Goal: Task Accomplishment & Management: Manage account settings

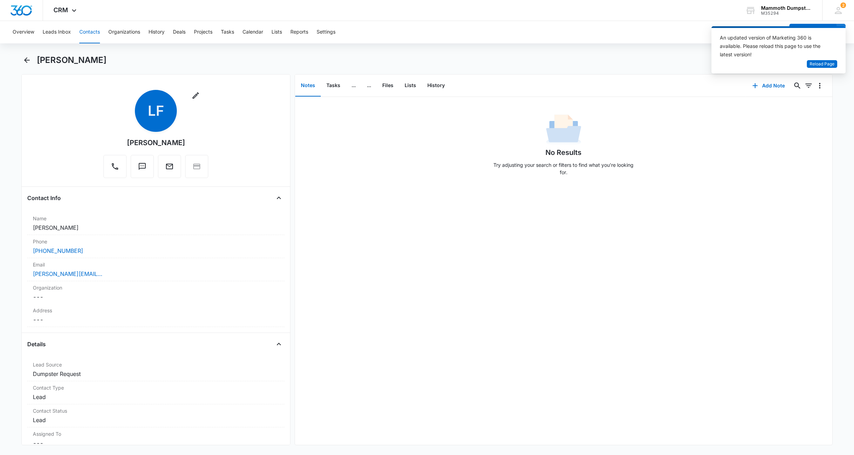
scroll to position [658, 0]
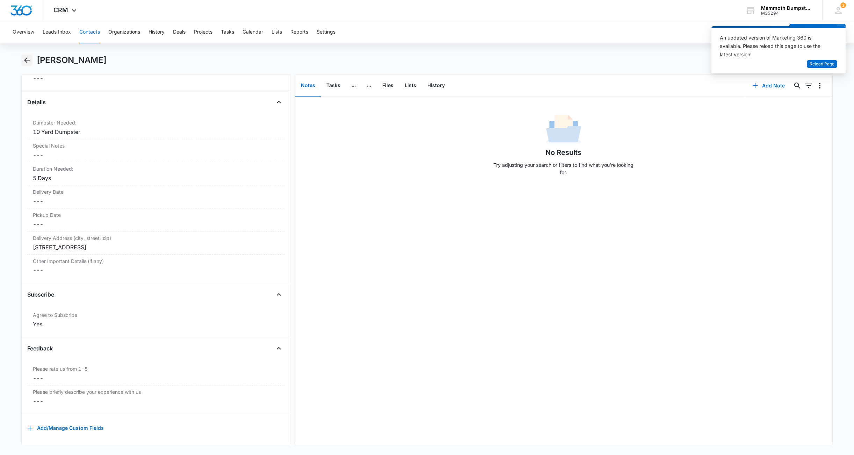
click at [30, 59] on icon "Back" at bounding box center [27, 60] width 8 height 8
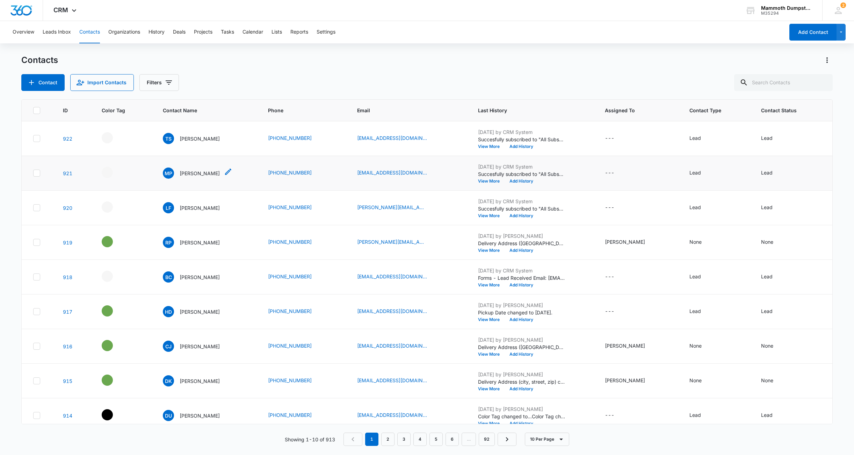
click at [190, 172] on p "[PERSON_NAME]" at bounding box center [200, 172] width 40 height 7
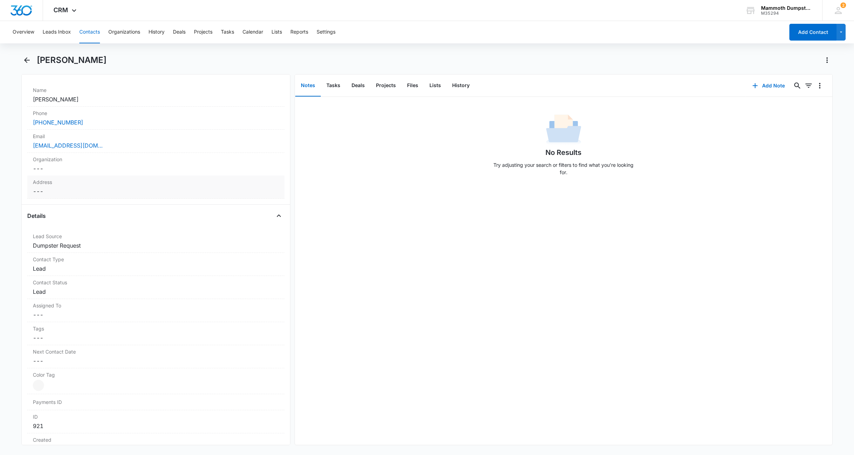
scroll to position [169, 0]
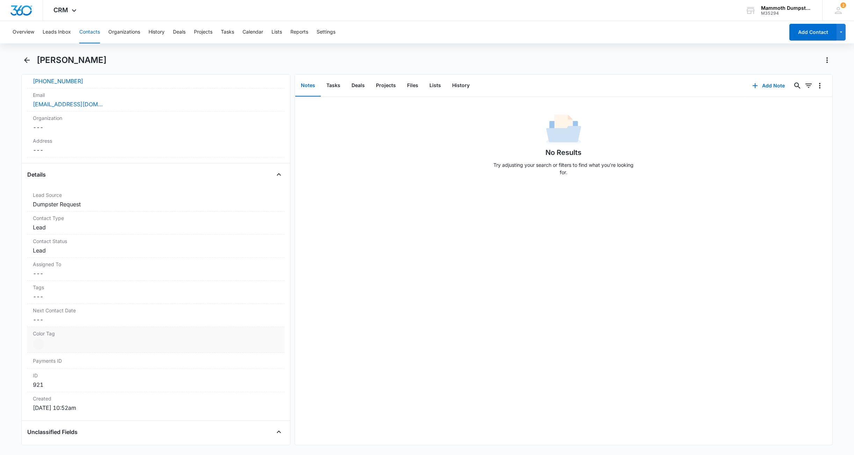
click at [39, 341] on div at bounding box center [38, 343] width 11 height 11
click at [74, 345] on div at bounding box center [72, 346] width 9 height 9
click at [243, 392] on button "Save Changes" at bounding box center [260, 387] width 40 height 13
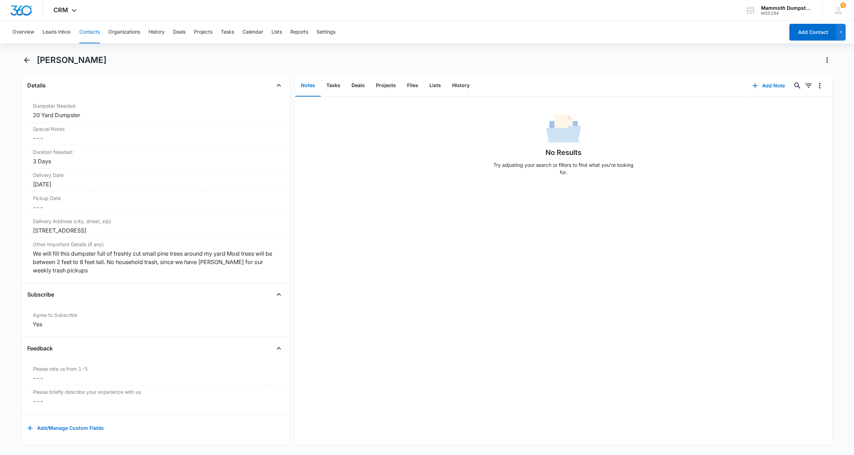
scroll to position [0, 0]
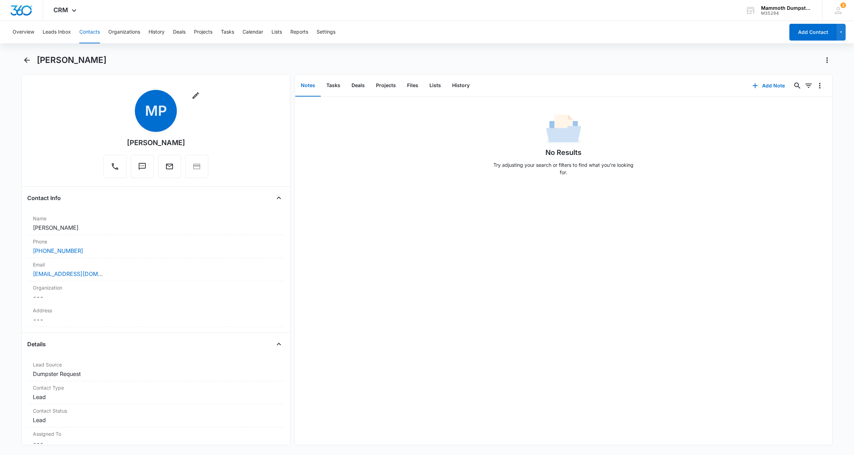
click at [72, 131] on div "Remove MP Mark Pieloch" at bounding box center [155, 135] width 257 height 91
drag, startPoint x: 67, startPoint y: 59, endPoint x: 39, endPoint y: 59, distance: 28.3
click at [39, 59] on div "[PERSON_NAME]" at bounding box center [435, 60] width 796 height 11
copy h1 "[PERSON_NAME]"
click at [113, 275] on div "[EMAIL_ADDRESS][DOMAIN_NAME]" at bounding box center [156, 273] width 246 height 8
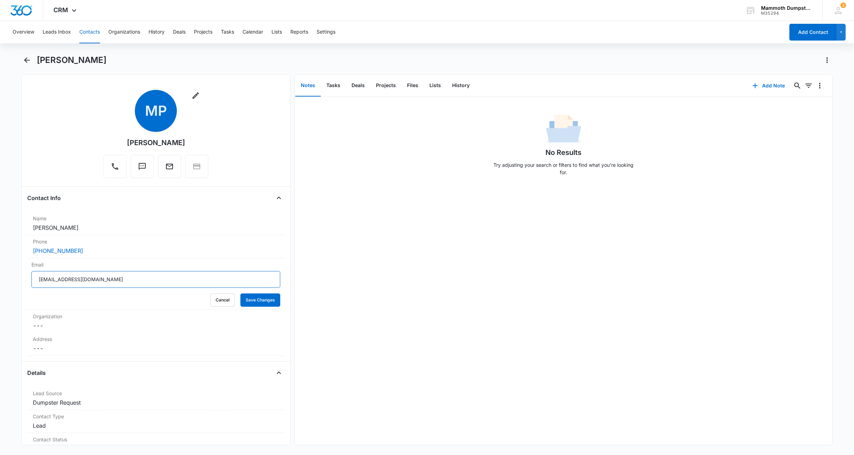
drag, startPoint x: 116, startPoint y: 281, endPoint x: -22, endPoint y: 265, distance: 138.6
click at [0, 265] on html "CRM Apps Reputation Websites Forms CRM Email Social Shop Payments POS Content A…" at bounding box center [427, 227] width 854 height 455
click at [263, 307] on div "Email PielochMJ@gmail.com Cancel Save Changes" at bounding box center [155, 284] width 257 height 52
click at [263, 303] on button "Save Changes" at bounding box center [260, 299] width 40 height 13
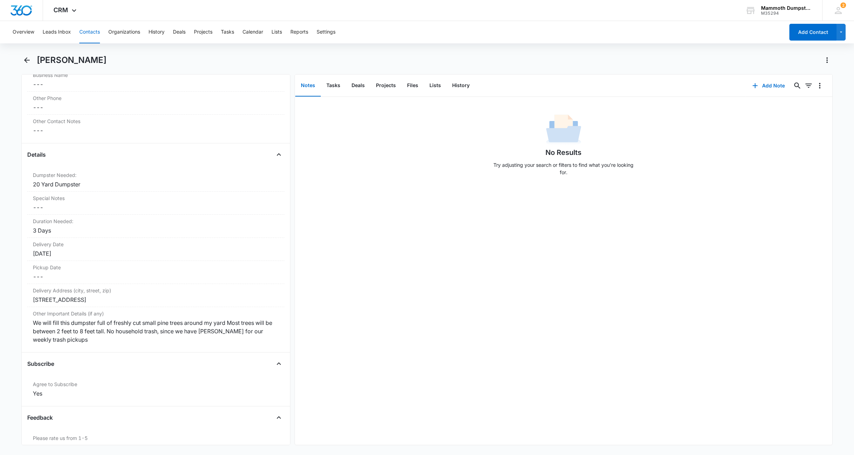
scroll to position [624, 0]
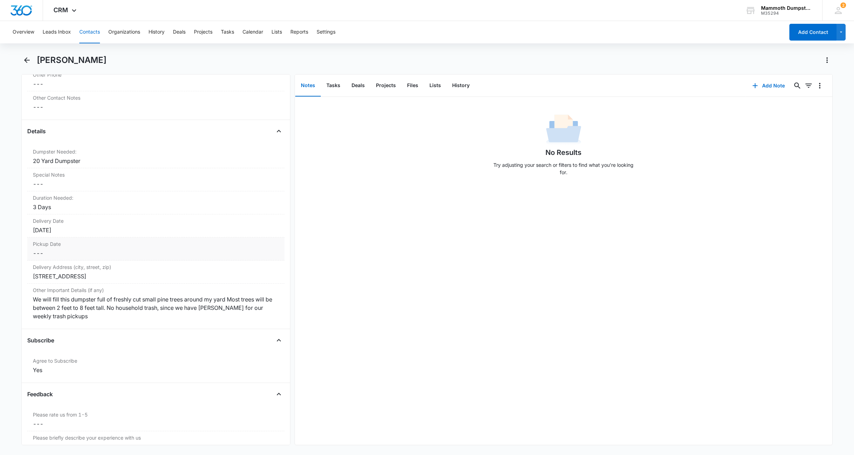
click at [43, 253] on dd "Cancel Save Changes ---" at bounding box center [156, 253] width 246 height 8
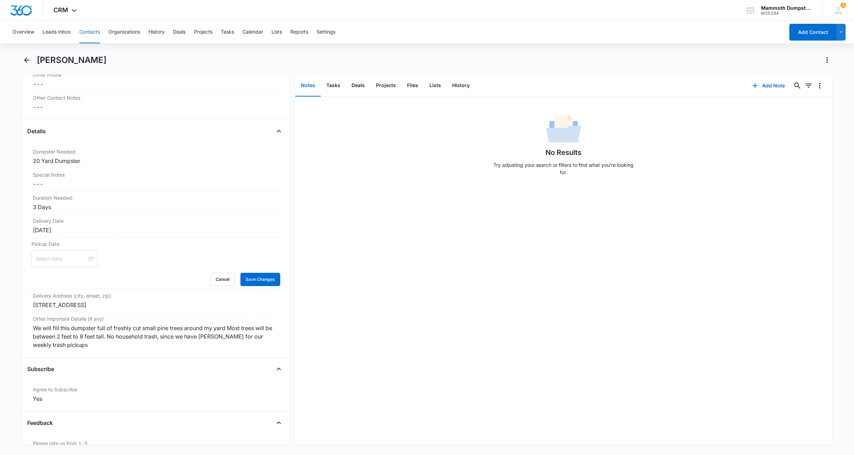
click at [44, 257] on input at bounding box center [61, 259] width 51 height 8
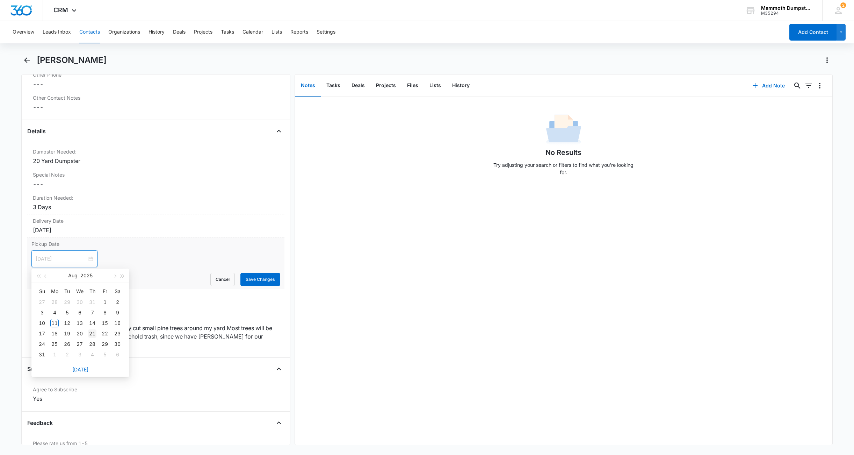
type input "Aug 21, 2025"
click at [89, 332] on div "21" at bounding box center [92, 333] width 8 height 8
click at [252, 280] on button "Save Changes" at bounding box center [260, 279] width 40 height 13
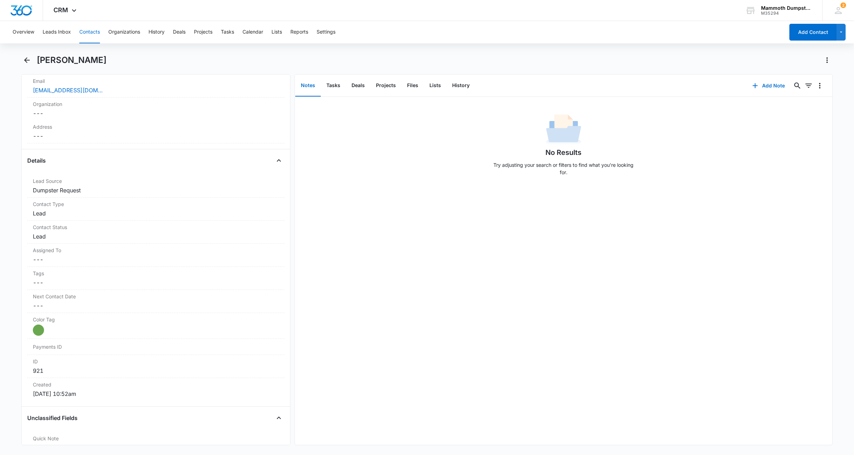
scroll to position [0, 0]
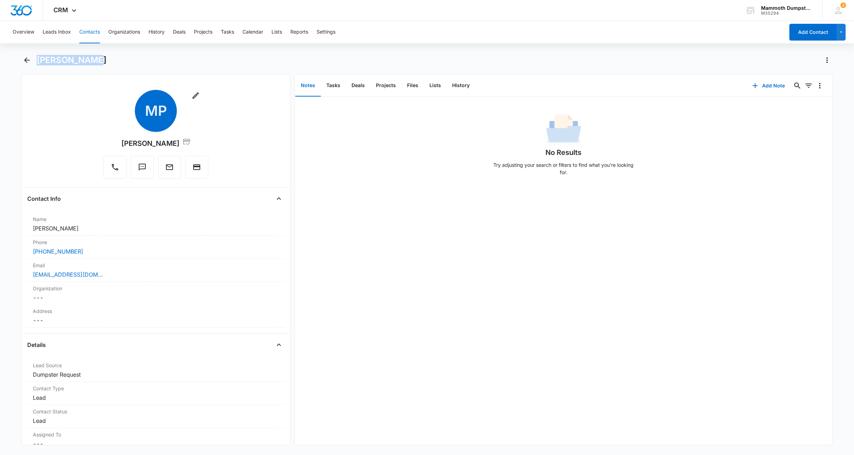
drag, startPoint x: 92, startPoint y: 61, endPoint x: 49, endPoint y: 52, distance: 43.8
click at [49, 52] on div "Overview Leads Inbox Contacts Organizations History Deals Projects Tasks Calend…" at bounding box center [427, 237] width 854 height 432
copy h1 "[PERSON_NAME]"
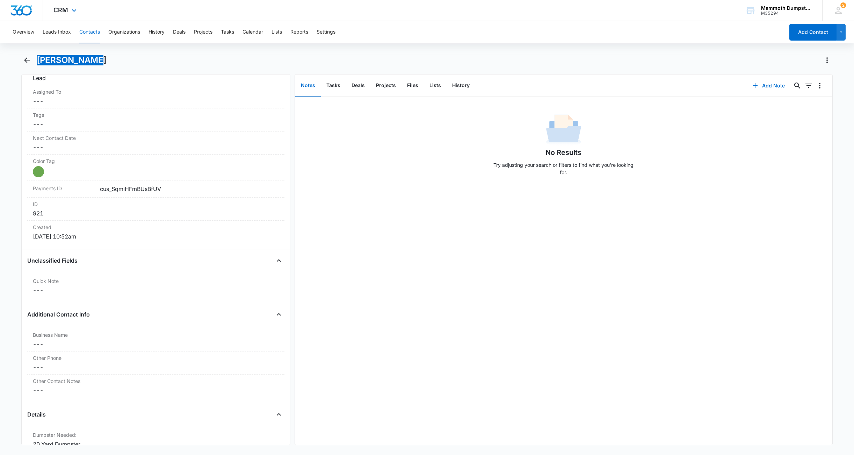
scroll to position [677, 0]
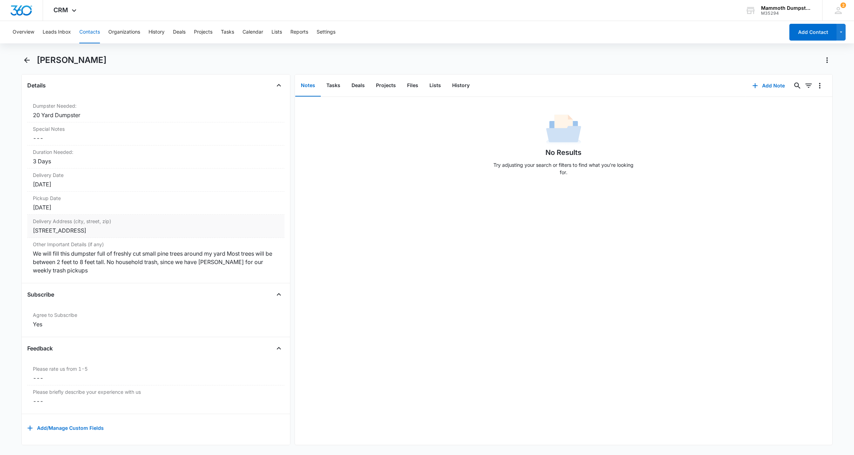
click at [153, 226] on div "8391 Stirrup Court, Rapid City, SD 57702" at bounding box center [156, 230] width 246 height 8
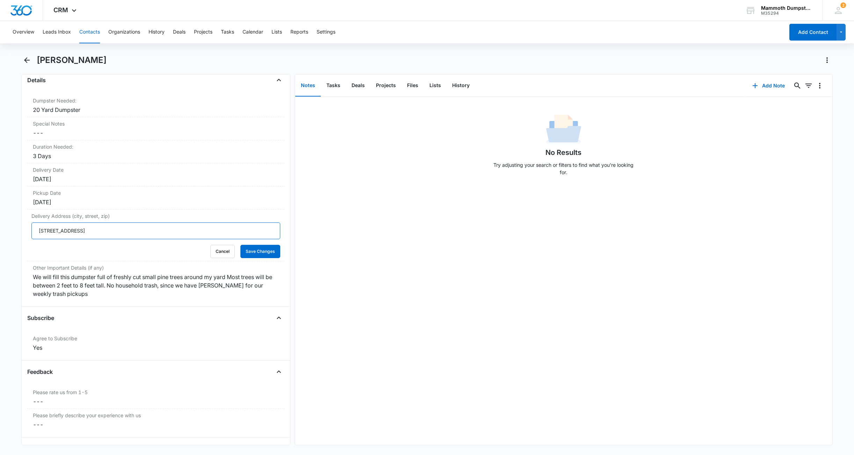
drag, startPoint x: 165, startPoint y: 226, endPoint x: -22, endPoint y: 222, distance: 187.3
click at [0, 222] on html "CRM Apps Reputation Websites Forms CRM Email Social Shop Payments POS Content A…" at bounding box center [427, 227] width 854 height 455
click at [240, 250] on button "Save Changes" at bounding box center [260, 251] width 40 height 13
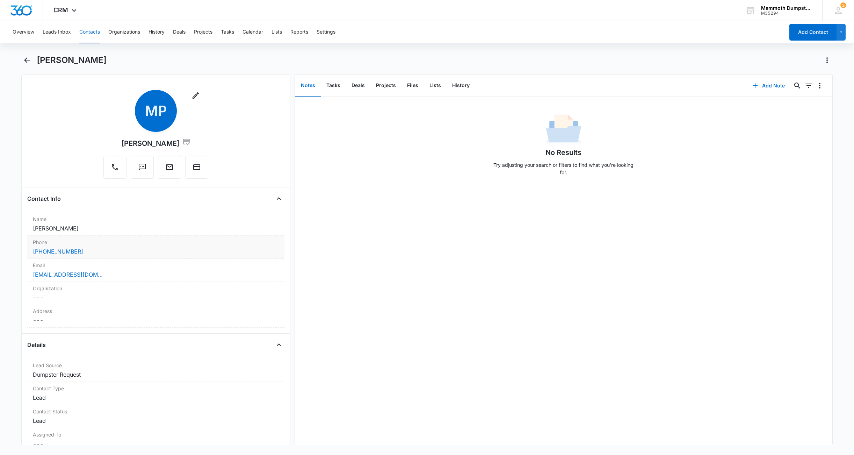
click at [98, 248] on div "[PHONE_NUMBER]" at bounding box center [156, 251] width 246 height 8
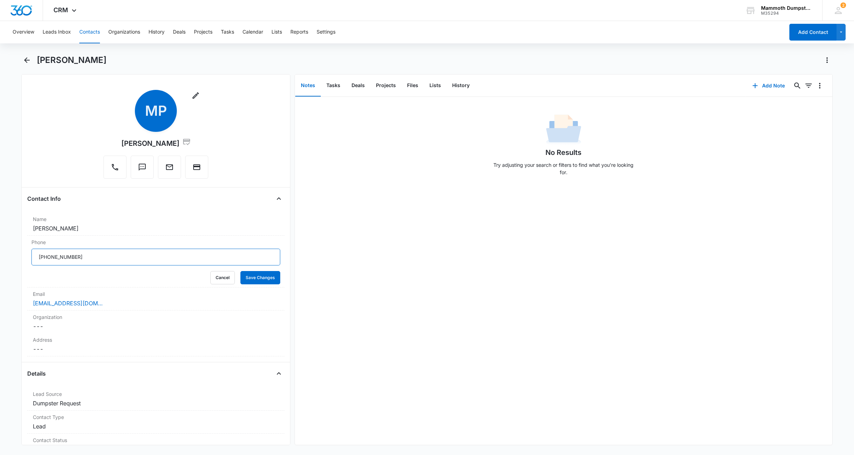
drag, startPoint x: 102, startPoint y: 258, endPoint x: -17, endPoint y: 254, distance: 118.6
click at [0, 254] on html "CRM Apps Reputation Websites Forms CRM Email Social Shop Payments POS Content A…" at bounding box center [427, 227] width 854 height 455
click at [242, 276] on button "Save Changes" at bounding box center [260, 277] width 40 height 13
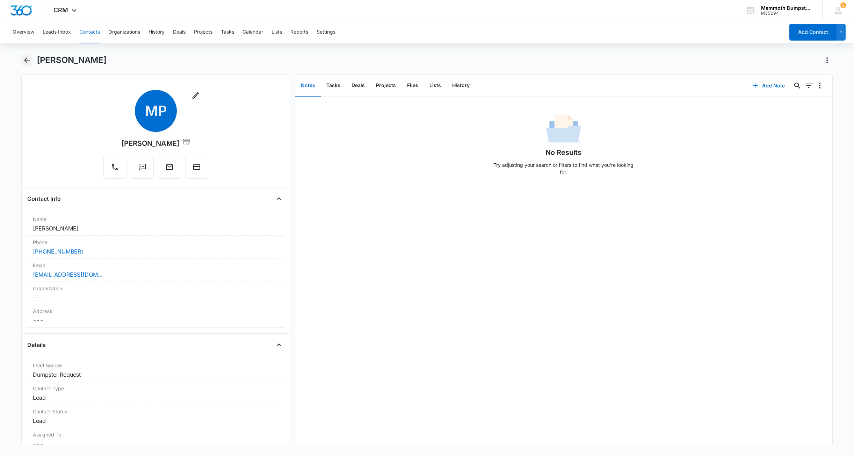
click at [27, 63] on icon "Back" at bounding box center [27, 60] width 8 height 8
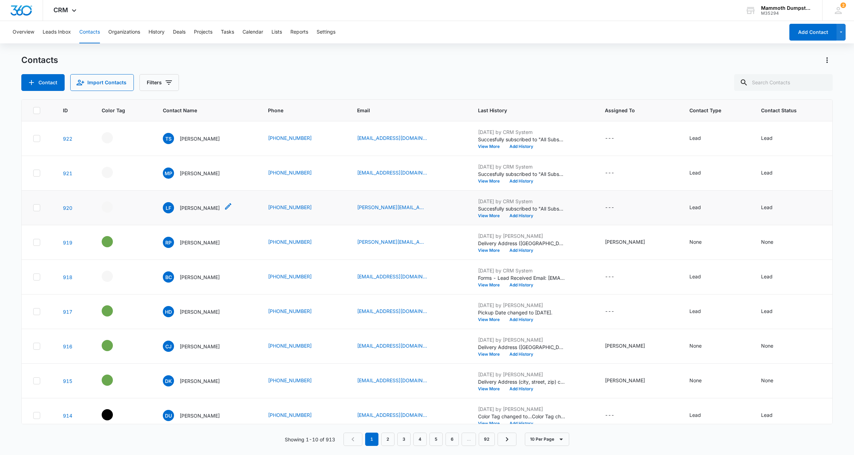
click at [193, 206] on p "[PERSON_NAME]" at bounding box center [200, 207] width 40 height 7
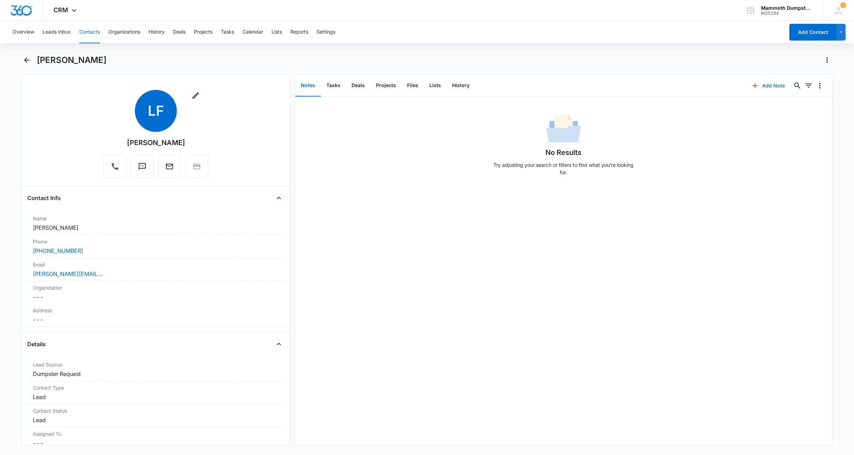
click at [753, 86] on icon "button" at bounding box center [755, 85] width 8 height 8
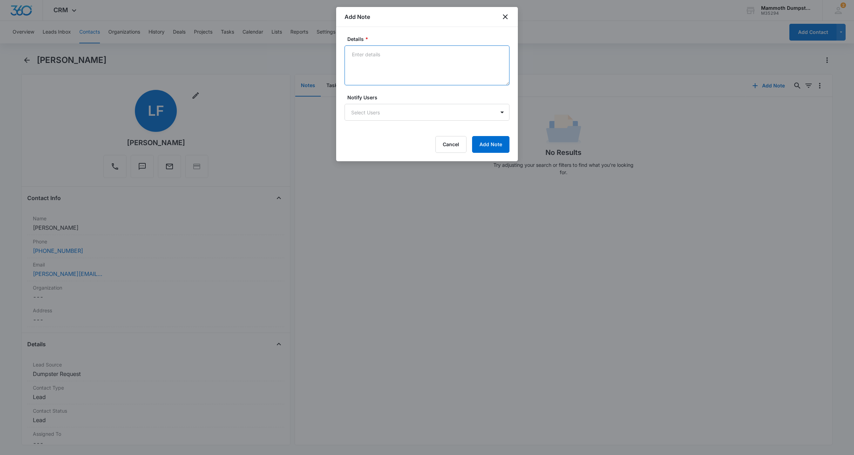
click at [431, 74] on textarea "Details *" at bounding box center [427, 65] width 165 height 40
type textarea "LVM"
click at [494, 143] on button "Add Note" at bounding box center [490, 144] width 37 height 17
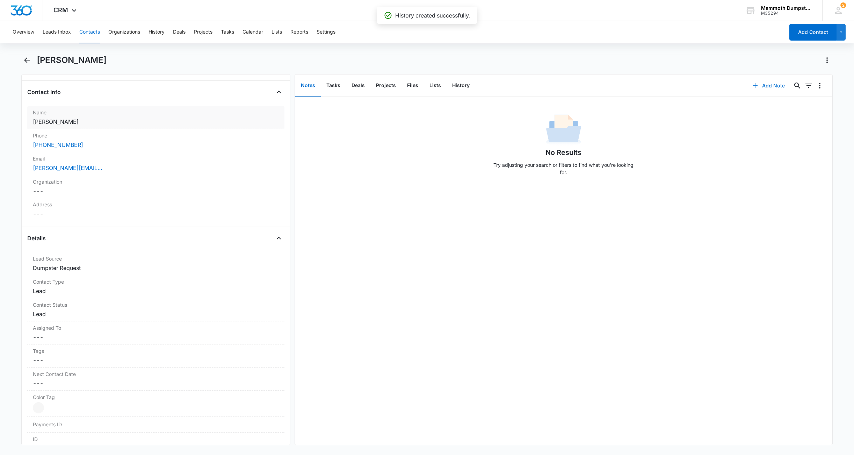
scroll to position [261, 0]
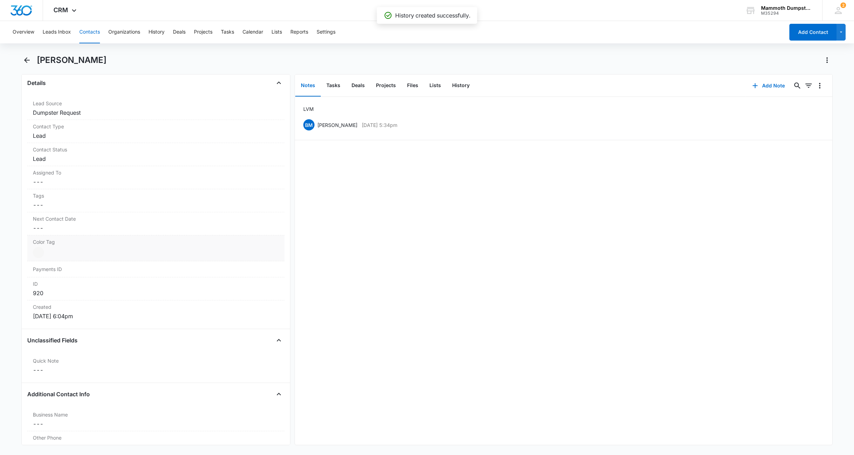
click at [37, 253] on div at bounding box center [38, 252] width 11 height 11
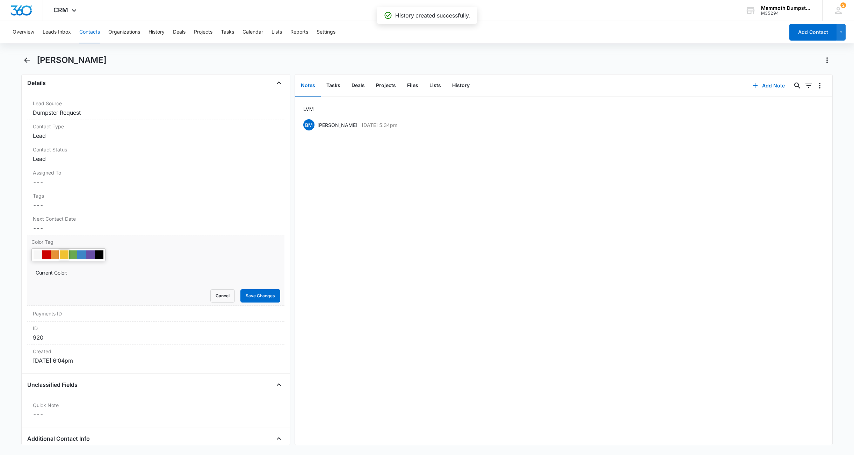
click at [66, 255] on div at bounding box center [64, 254] width 9 height 9
click at [244, 293] on button "Save Changes" at bounding box center [260, 295] width 40 height 13
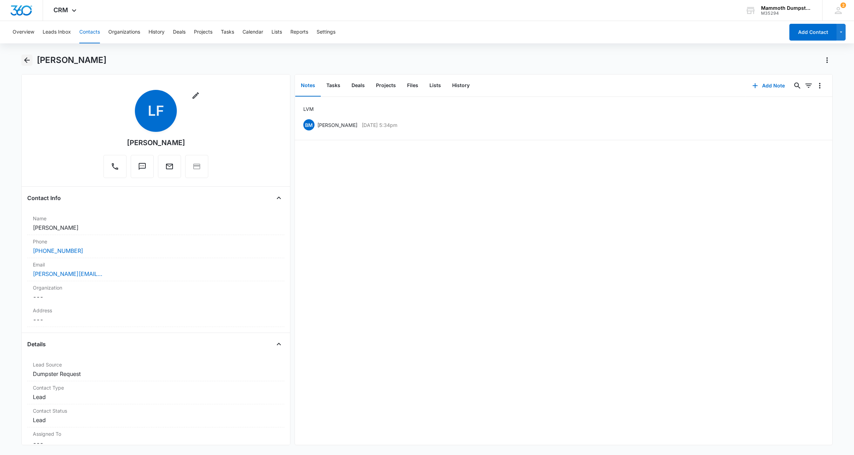
click at [28, 59] on icon "Back" at bounding box center [27, 60] width 8 height 8
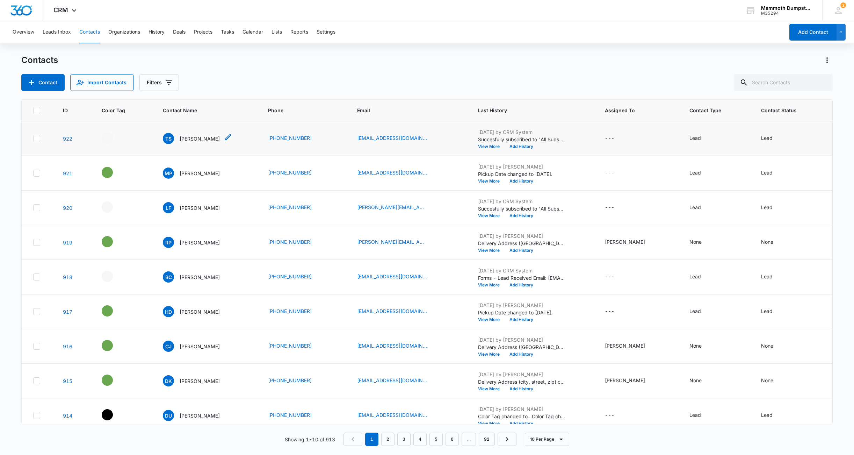
click at [198, 136] on p "[PERSON_NAME]" at bounding box center [200, 138] width 40 height 7
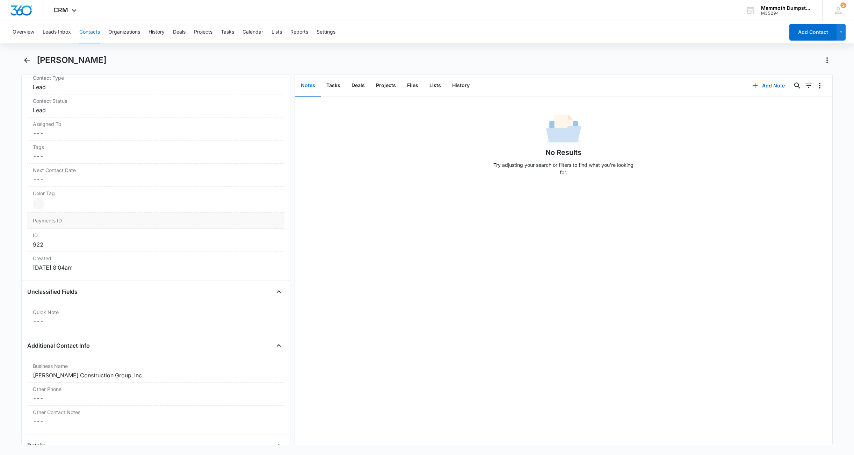
scroll to position [309, 0]
click at [39, 205] on div at bounding box center [38, 204] width 11 height 11
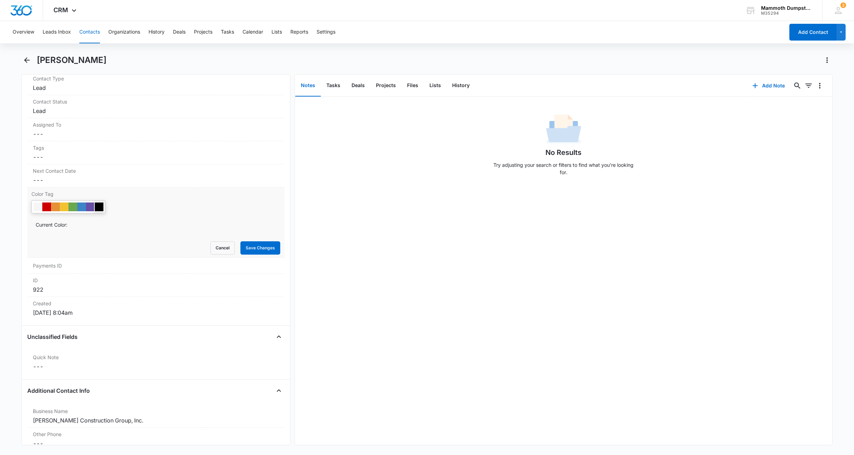
click at [100, 206] on div at bounding box center [99, 206] width 9 height 9
click at [251, 244] on button "Save Changes" at bounding box center [260, 247] width 40 height 13
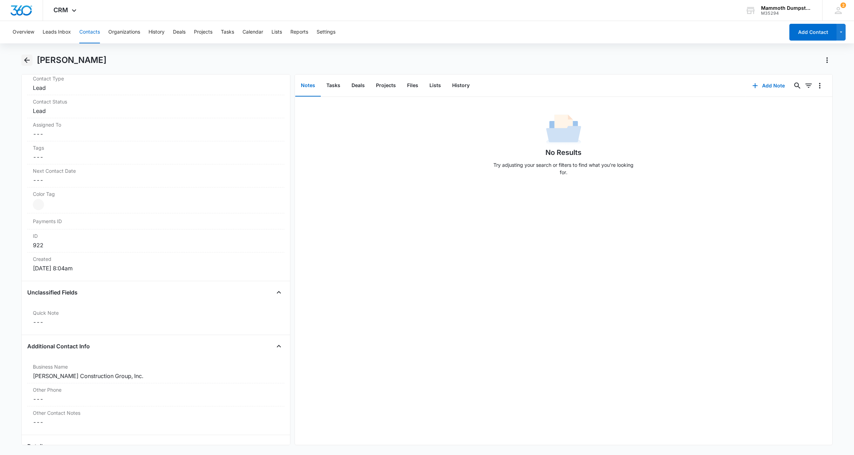
click at [24, 57] on icon "Back" at bounding box center [27, 60] width 8 height 8
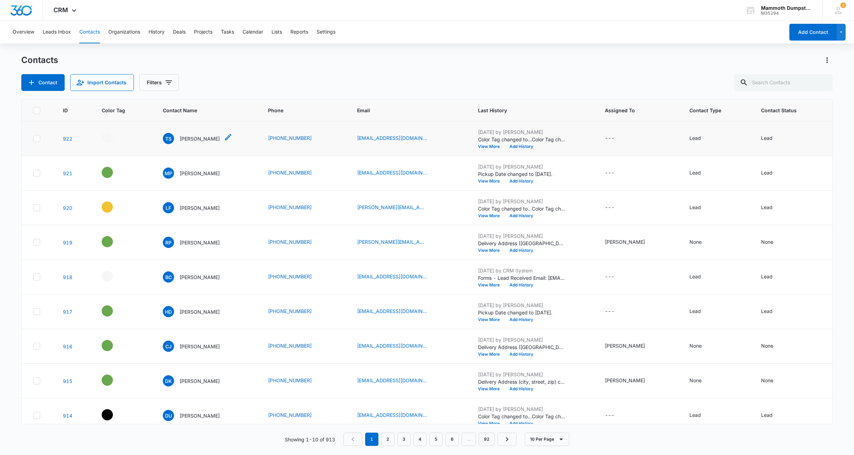
click at [207, 138] on p "[PERSON_NAME]" at bounding box center [200, 138] width 40 height 7
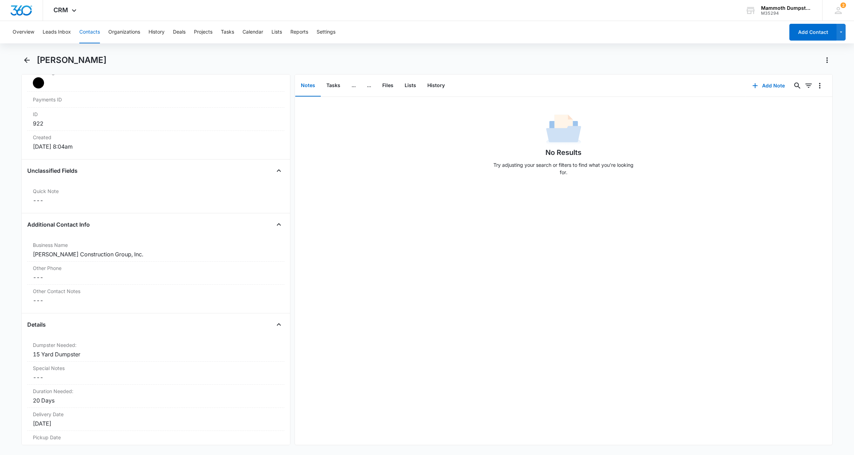
scroll to position [330, 0]
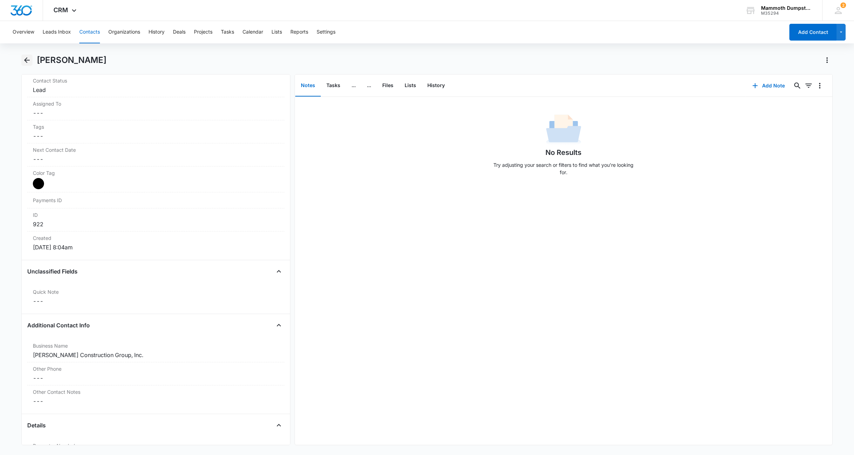
click at [28, 62] on icon "Back" at bounding box center [27, 60] width 8 height 8
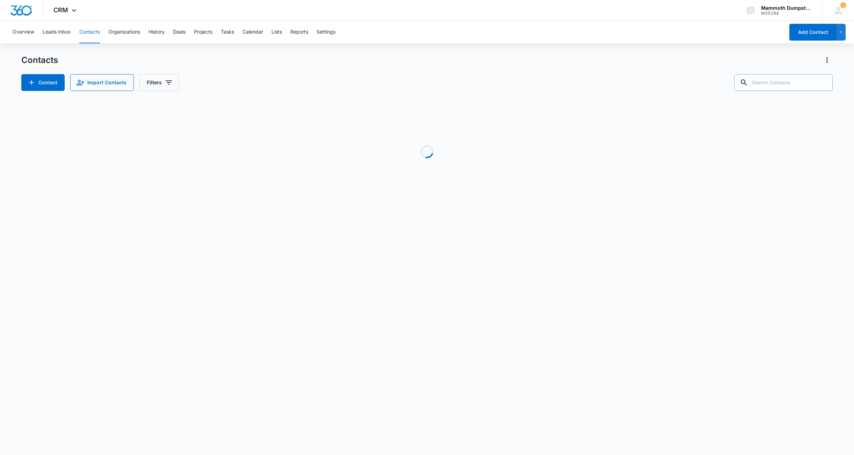
click at [794, 79] on input "text" at bounding box center [783, 82] width 99 height 17
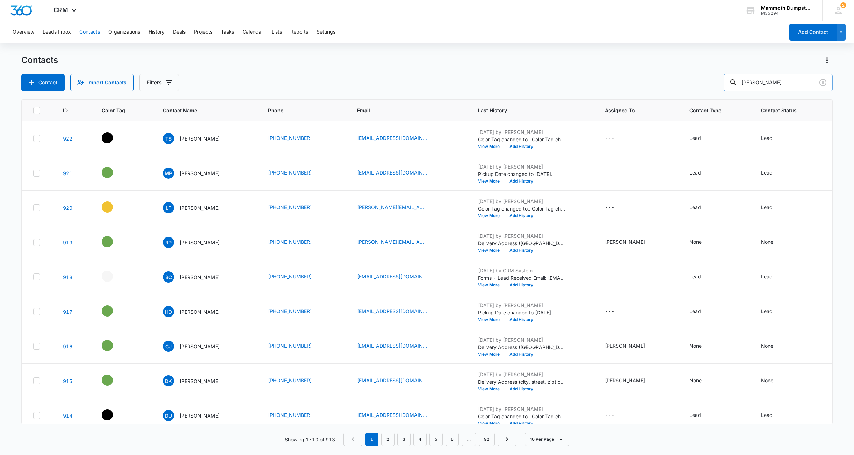
type input "angie hu"
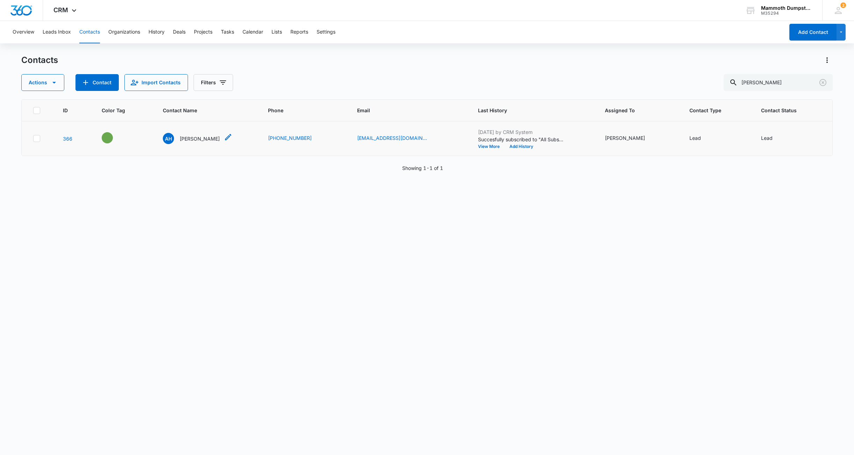
click at [195, 139] on p "Angie Hufty" at bounding box center [200, 138] width 40 height 7
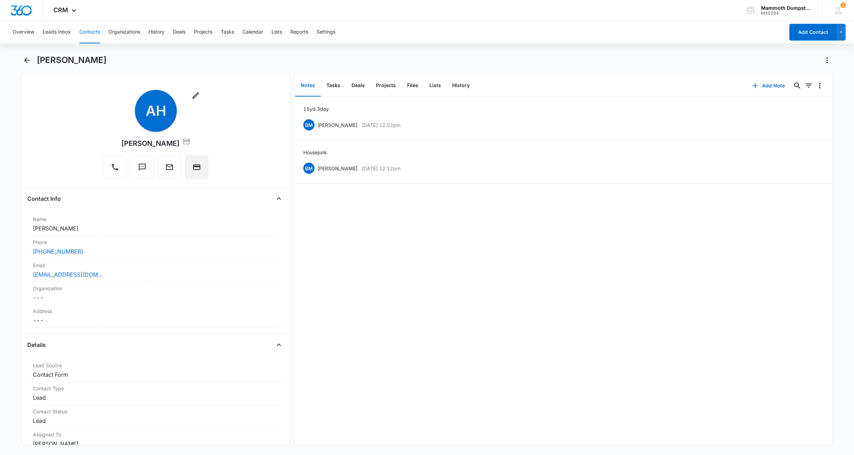
click at [193, 166] on icon "Charge" at bounding box center [196, 167] width 7 height 6
click at [105, 60] on div "Angie Hufty" at bounding box center [435, 60] width 796 height 11
click at [26, 59] on icon "Back" at bounding box center [27, 60] width 6 height 6
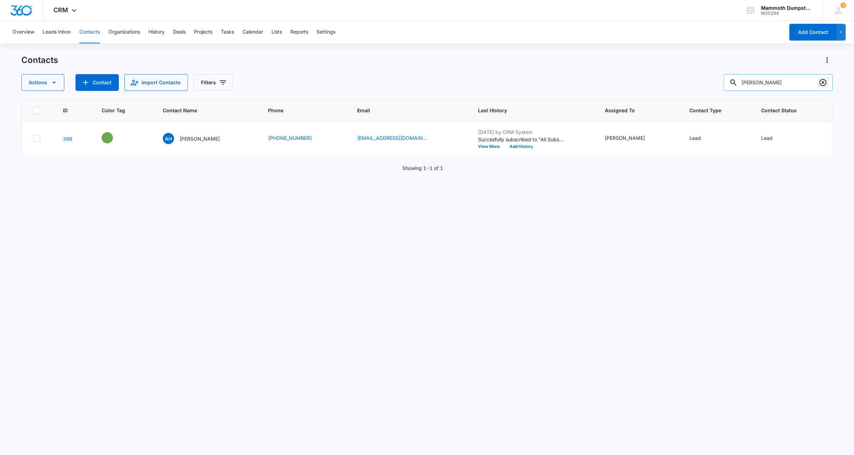
click at [823, 84] on icon "Clear" at bounding box center [823, 82] width 8 height 8
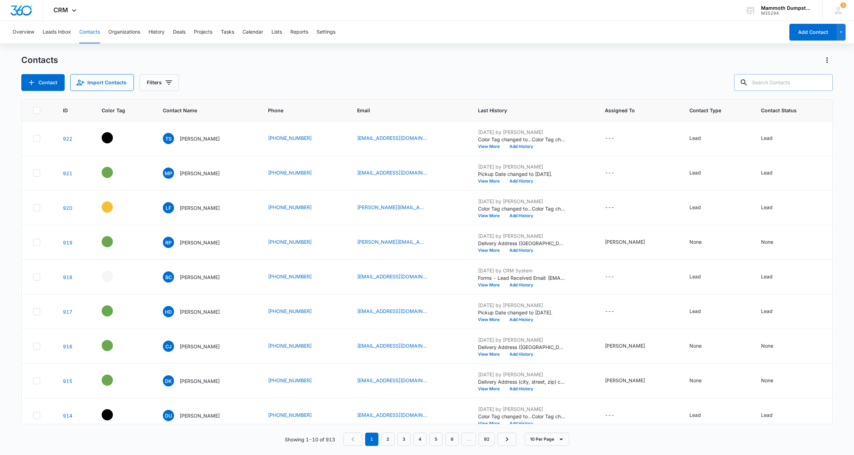
click at [303, 75] on div "Contact Import Contacts Filters" at bounding box center [426, 82] width 811 height 17
click at [801, 83] on input "text" at bounding box center [783, 82] width 99 height 17
type input "top shelf"
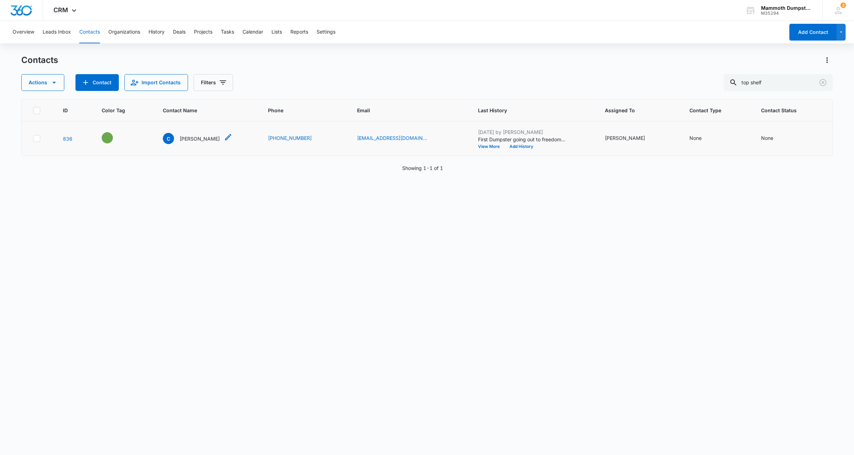
click at [195, 138] on p "Chandler" at bounding box center [200, 138] width 40 height 7
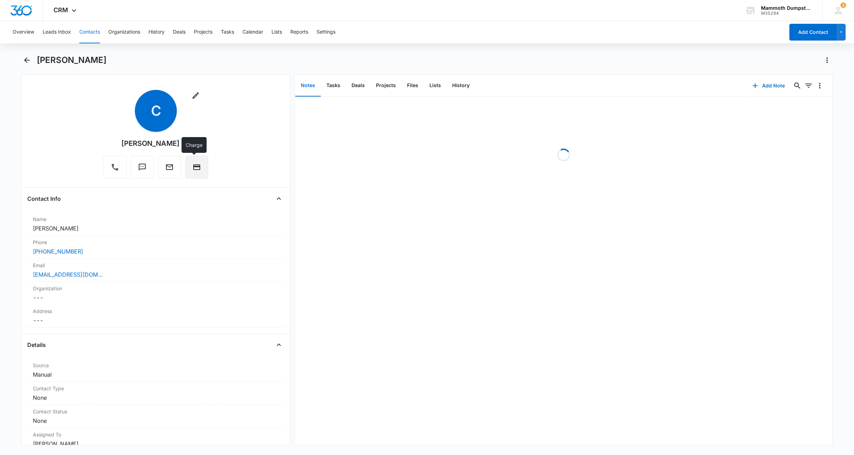
click at [190, 162] on button "Charge" at bounding box center [196, 167] width 23 height 23
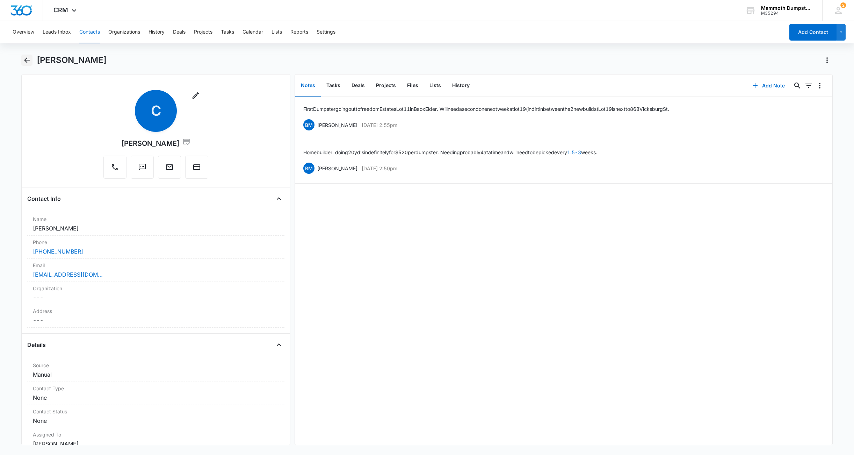
click at [26, 59] on icon "Back" at bounding box center [27, 60] width 8 height 8
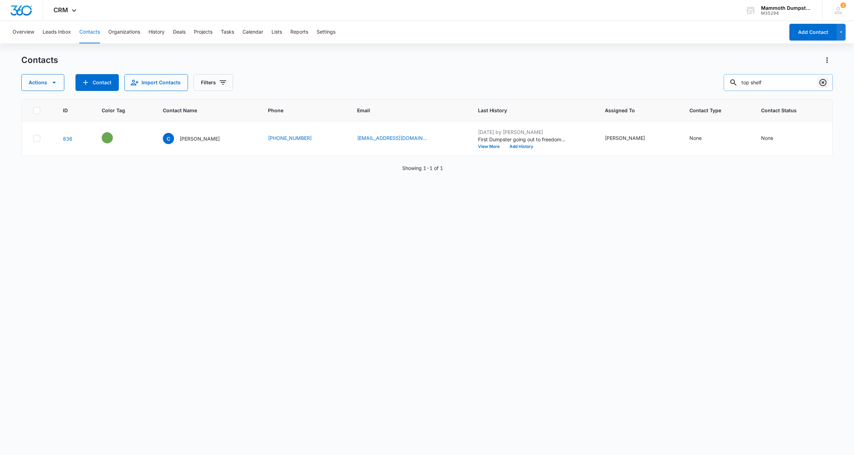
click at [825, 85] on icon "Clear" at bounding box center [823, 82] width 8 height 8
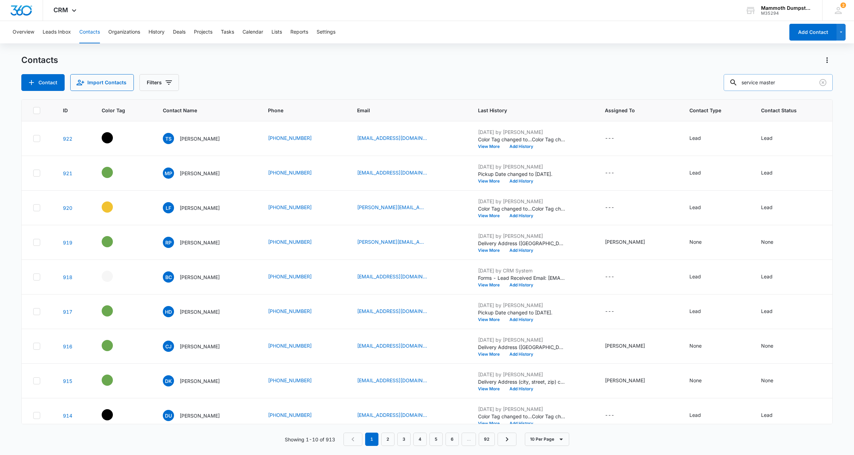
type input "service master"
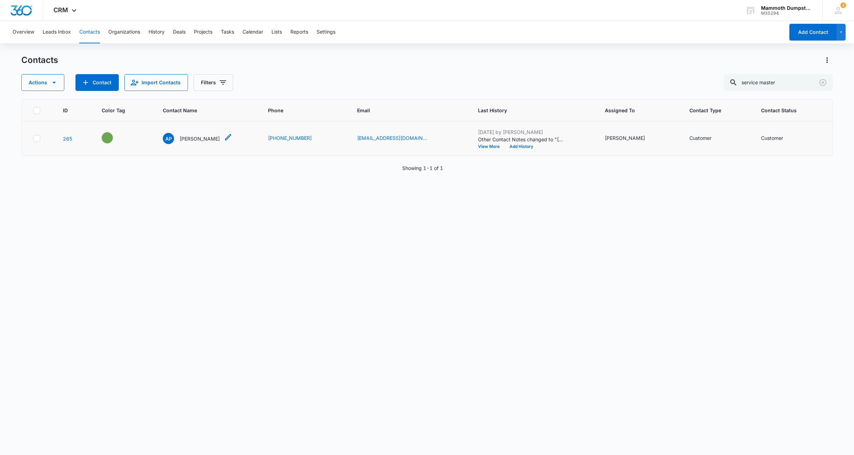
click at [200, 136] on p "April Prins" at bounding box center [200, 138] width 40 height 7
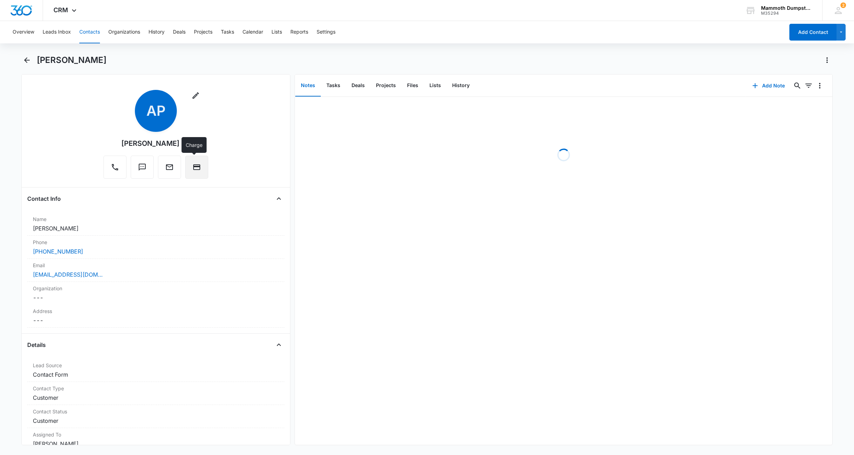
click at [187, 156] on button "Charge" at bounding box center [196, 167] width 23 height 23
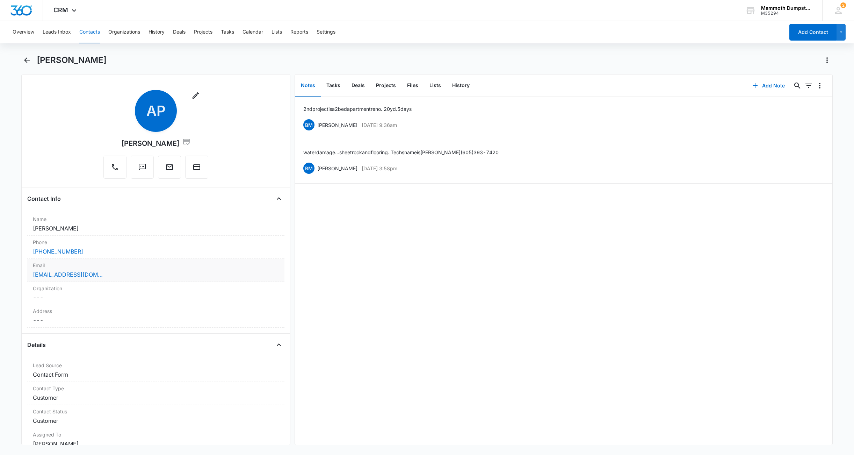
click at [118, 272] on div "april@smwatertown.com" at bounding box center [156, 274] width 246 height 8
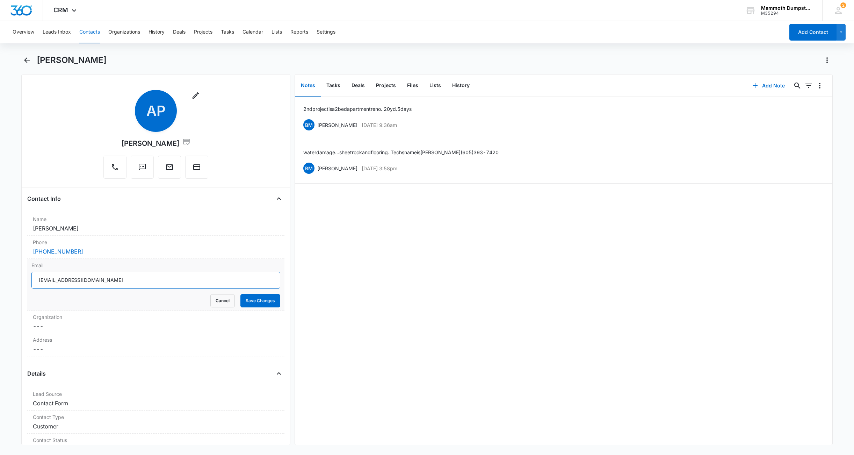
drag, startPoint x: 122, startPoint y: 279, endPoint x: -22, endPoint y: 272, distance: 144.1
click at [0, 272] on html "CRM Apps Reputation Websites Forms CRM Email Social Shop Payments POS Content A…" at bounding box center [427, 227] width 854 height 455
click at [45, 279] on input "april@smwatertown.com" at bounding box center [155, 280] width 249 height 17
drag, startPoint x: 50, startPoint y: 279, endPoint x: 36, endPoint y: 279, distance: 14.3
click at [36, 279] on input "april@smwatertown.com" at bounding box center [155, 280] width 249 height 17
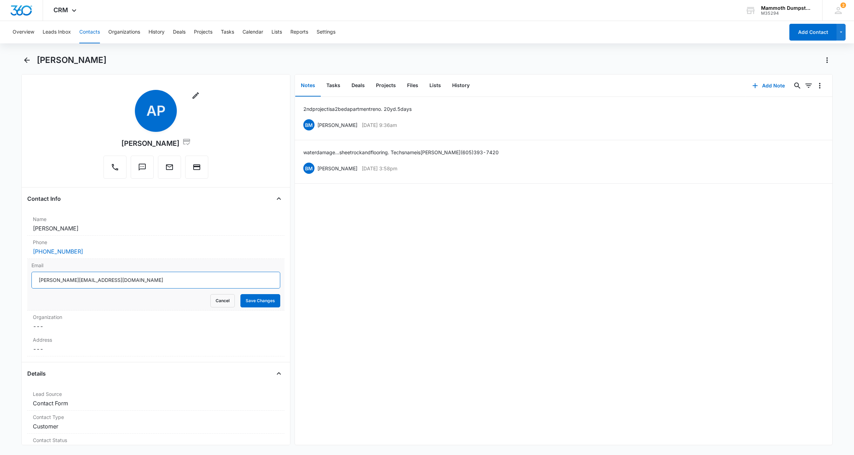
drag, startPoint x: 63, startPoint y: 280, endPoint x: 87, endPoint y: 277, distance: 24.2
click at [87, 277] on input "jesse@smwatertown.com" at bounding box center [155, 280] width 249 height 17
type input "jesse@smblackhills.com"
click at [249, 300] on button "Save Changes" at bounding box center [260, 300] width 40 height 13
click at [192, 98] on icon "button" at bounding box center [196, 95] width 8 height 8
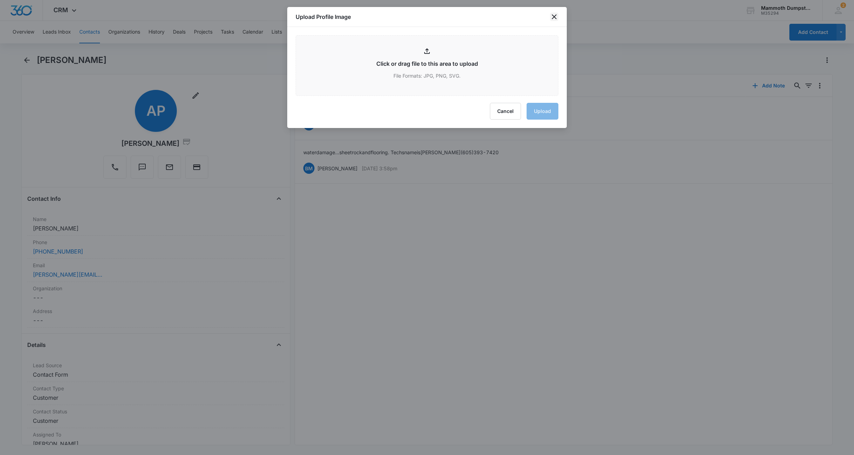
click at [555, 15] on icon "close" at bounding box center [554, 16] width 5 height 5
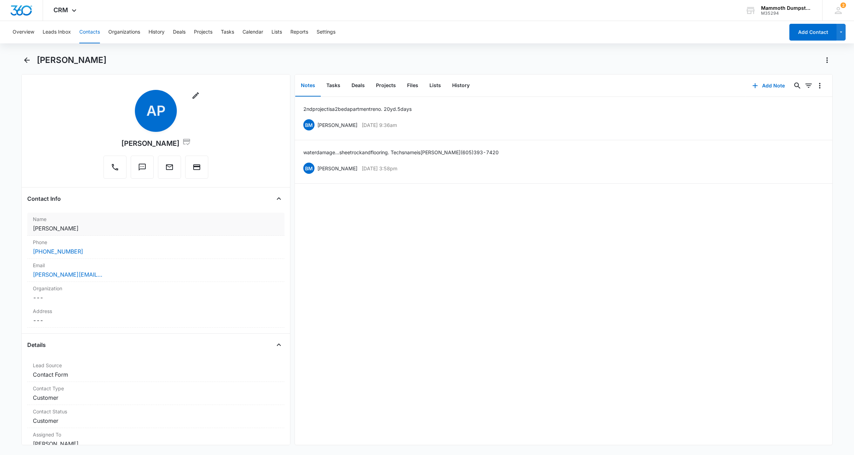
click at [170, 223] on div "Name Cancel Save Changes April Prins" at bounding box center [155, 223] width 257 height 23
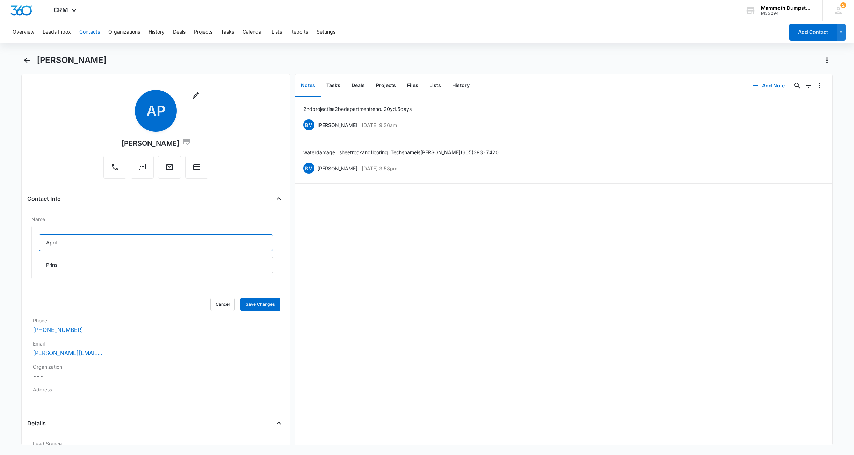
drag, startPoint x: 78, startPoint y: 243, endPoint x: -22, endPoint y: 233, distance: 100.1
click at [0, 233] on html "CRM Apps Reputation Websites Forms CRM Email Social Shop Payments POS Content A…" at bounding box center [427, 227] width 854 height 455
click at [48, 242] on input "jesse" at bounding box center [156, 242] width 234 height 17
type input "Jesse"
drag, startPoint x: 23, startPoint y: 265, endPoint x: -22, endPoint y: 258, distance: 45.2
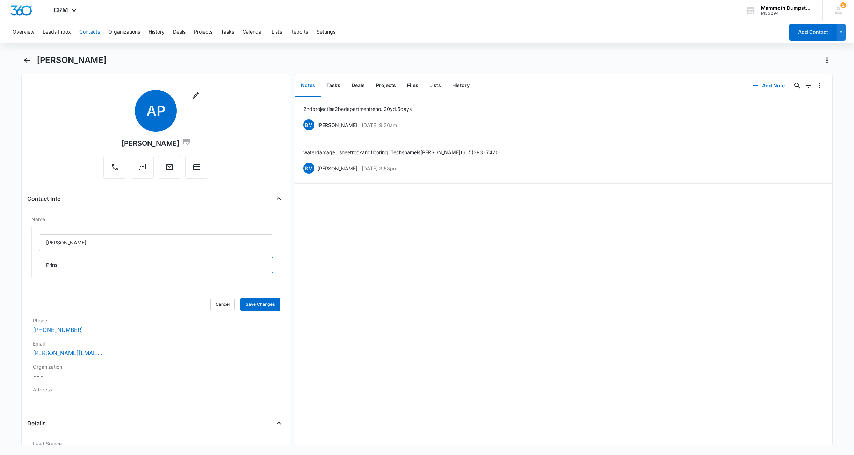
click at [0, 258] on html "CRM Apps Reputation Websites Forms CRM Email Social Shop Payments POS Content A…" at bounding box center [427, 227] width 854 height 455
type input "Bauer"
click at [268, 303] on button "Save Changes" at bounding box center [260, 303] width 40 height 13
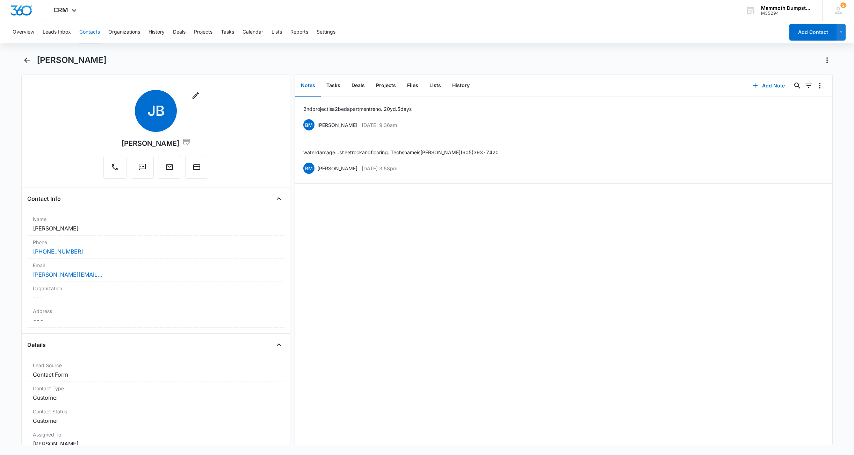
click at [120, 48] on div "Overview Leads Inbox Contacts Organizations History Deals Projects Tasks Calend…" at bounding box center [427, 237] width 854 height 432
drag, startPoint x: 107, startPoint y: 275, endPoint x: 30, endPoint y: 273, distance: 76.2
click at [30, 273] on div "Email Cancel Save Changes jesse@smblackhills.com" at bounding box center [155, 270] width 257 height 23
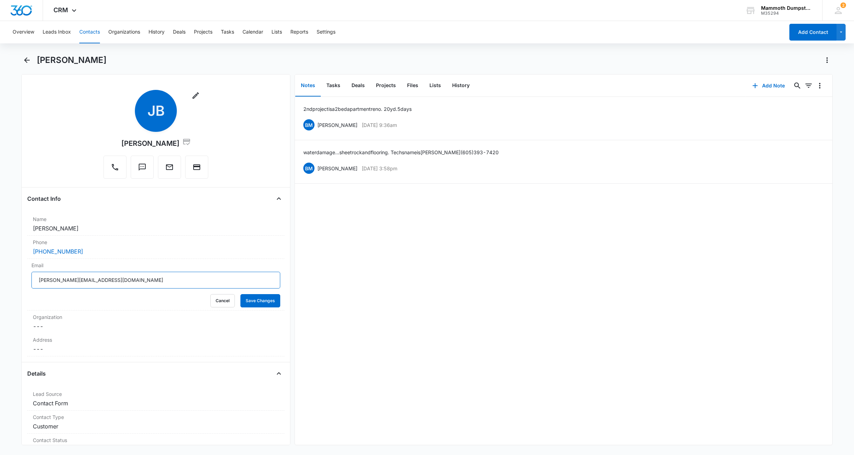
drag, startPoint x: 103, startPoint y: 282, endPoint x: -14, endPoint y: 270, distance: 117.6
click at [0, 270] on html "CRM Apps Reputation Websites Forms CRM Email Social Shop Payments POS Content A…" at bounding box center [427, 227] width 854 height 455
click at [241, 303] on button "Save Changes" at bounding box center [260, 300] width 40 height 13
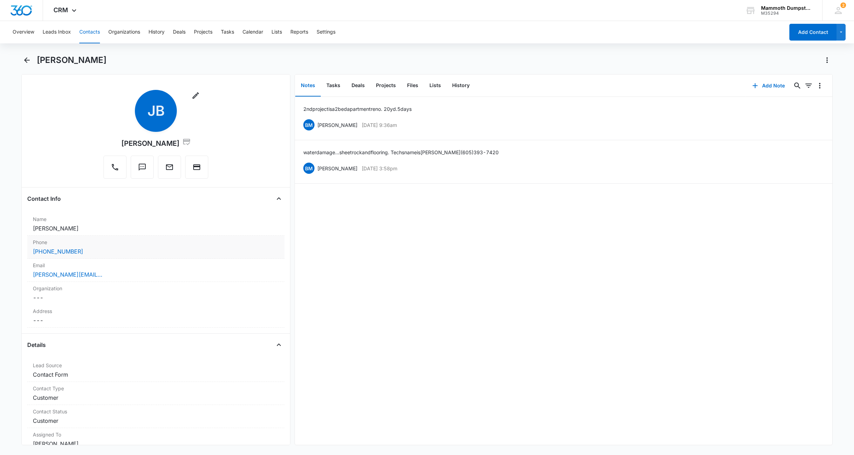
click at [95, 251] on div "(701) 851-0389" at bounding box center [156, 251] width 246 height 8
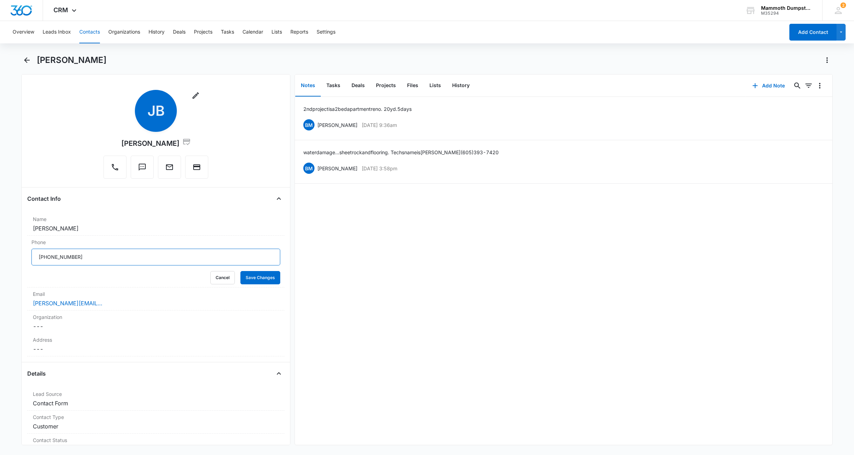
drag, startPoint x: 101, startPoint y: 253, endPoint x: 2, endPoint y: 252, distance: 98.6
click at [7, 251] on main "Jesse Bauer Remove JB Jesse Bauer Contact Info Name Cancel Save Changes Jesse B…" at bounding box center [427, 254] width 854 height 399
click at [250, 277] on button "Save Changes" at bounding box center [260, 277] width 40 height 13
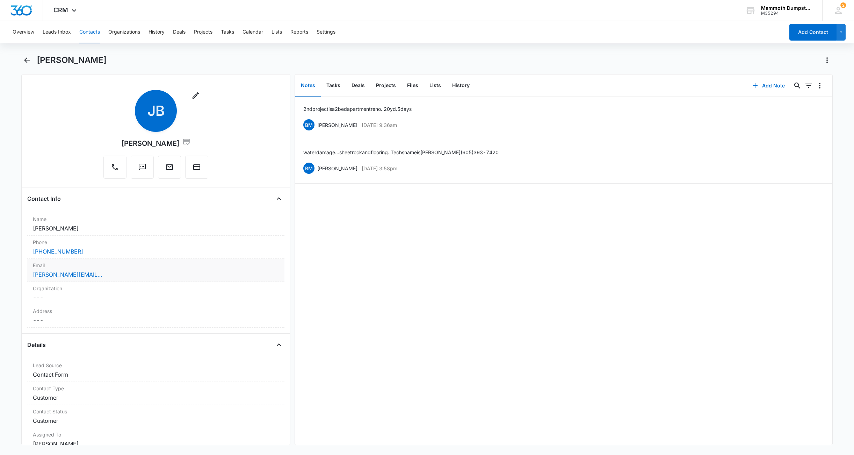
click at [109, 271] on div "jesse@smblackhills.com" at bounding box center [156, 274] width 246 height 8
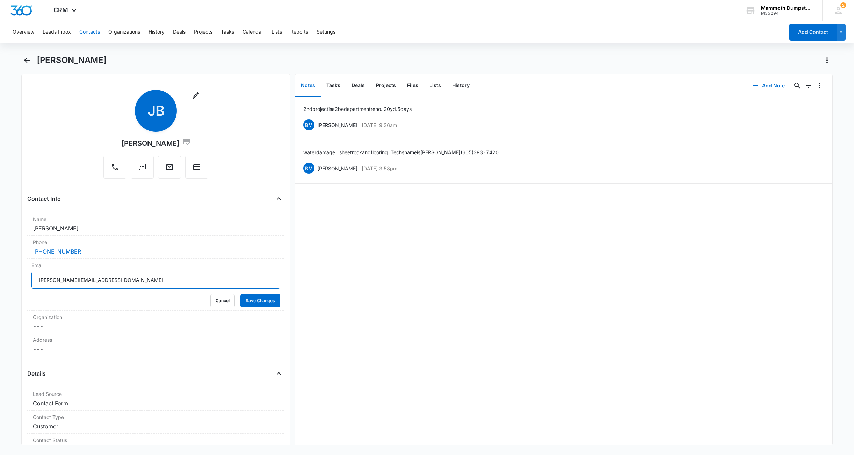
drag, startPoint x: 117, startPoint y: 281, endPoint x: -22, endPoint y: 266, distance: 140.2
click at [0, 266] on html "CRM Apps Reputation Websites Forms CRM Email Social Shop Payments POS Content A…" at bounding box center [427, 227] width 854 height 455
click at [265, 303] on button "Save Changes" at bounding box center [260, 300] width 40 height 13
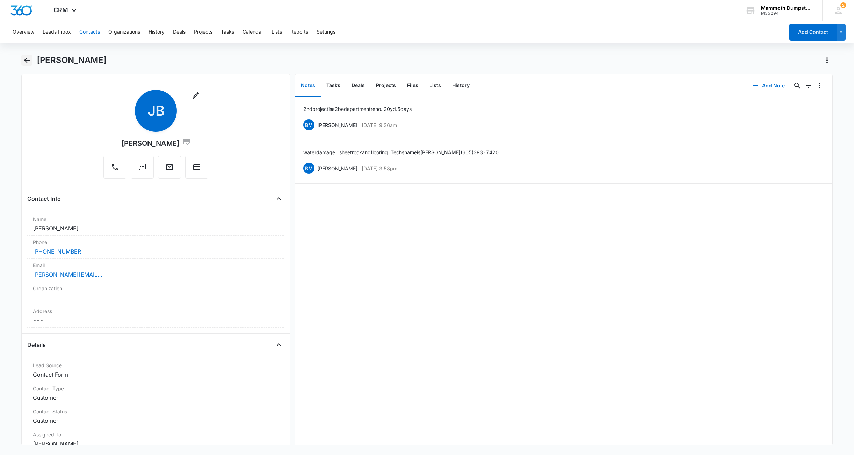
click at [24, 58] on icon "Back" at bounding box center [27, 60] width 8 height 8
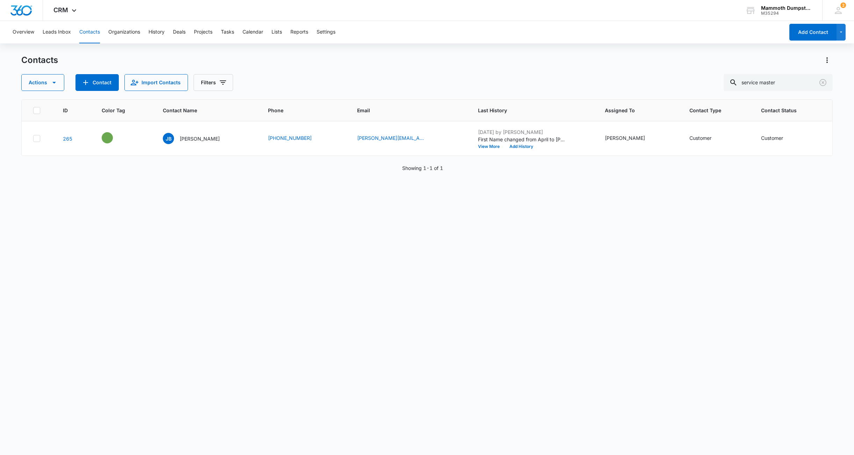
click at [149, 63] on div "Contacts" at bounding box center [426, 60] width 811 height 11
click at [123, 63] on div "Contacts" at bounding box center [426, 60] width 811 height 11
click at [826, 83] on icon "Clear" at bounding box center [822, 82] width 7 height 7
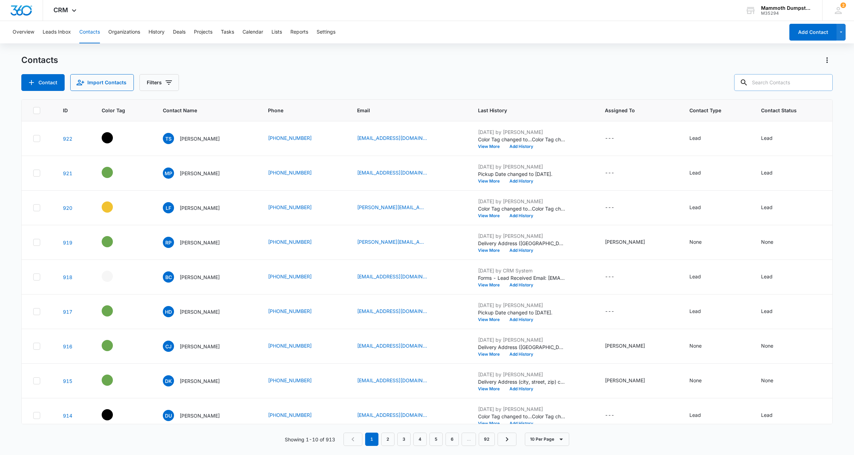
click at [810, 86] on input "text" at bounding box center [783, 82] width 99 height 17
type input "top shelf"
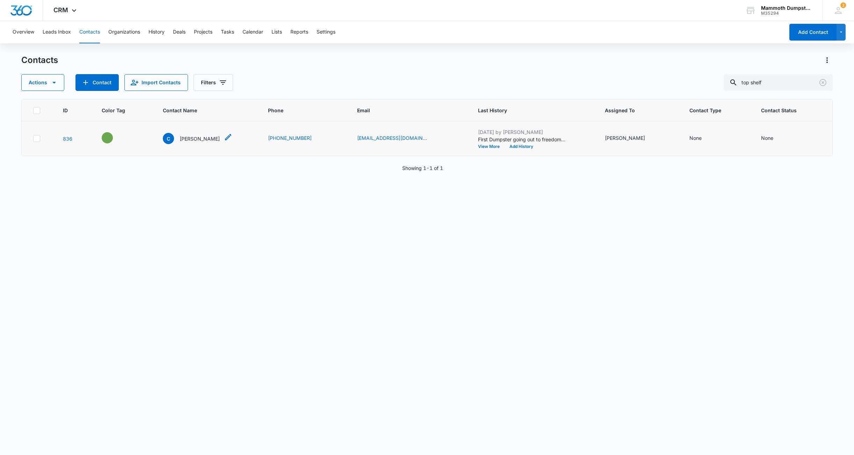
click at [200, 141] on p "Chandler" at bounding box center [200, 138] width 40 height 7
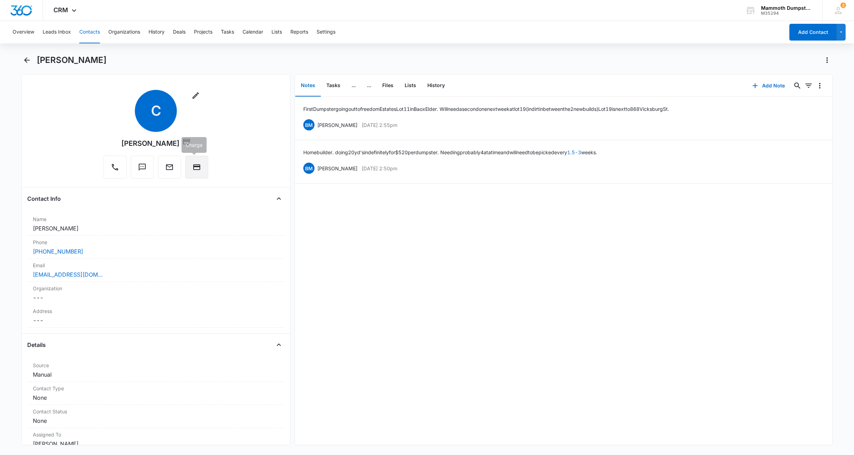
click at [194, 166] on icon "Charge" at bounding box center [196, 167] width 7 height 6
click at [30, 58] on icon "Back" at bounding box center [27, 60] width 8 height 8
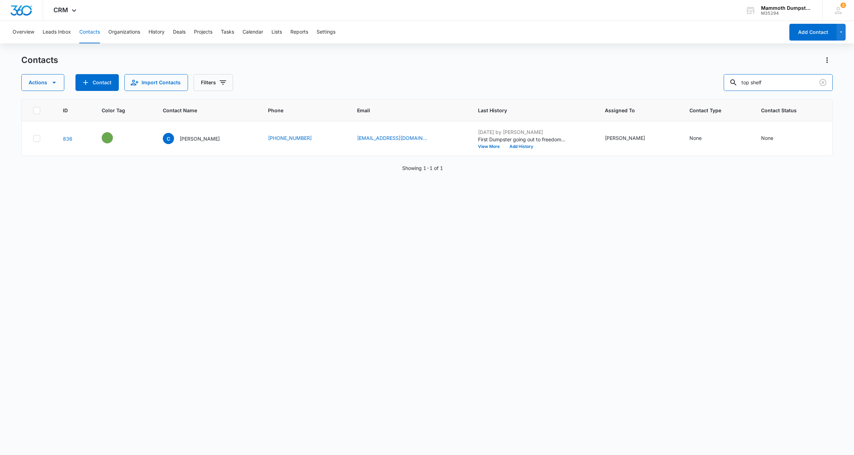
drag, startPoint x: 795, startPoint y: 79, endPoint x: 704, endPoint y: 80, distance: 90.9
click at [705, 80] on div "Actions Contact Import Contacts Filters top shelf" at bounding box center [426, 82] width 811 height 17
type input "ramkota"
click at [196, 138] on p "Terry Hendricksen" at bounding box center [200, 138] width 40 height 7
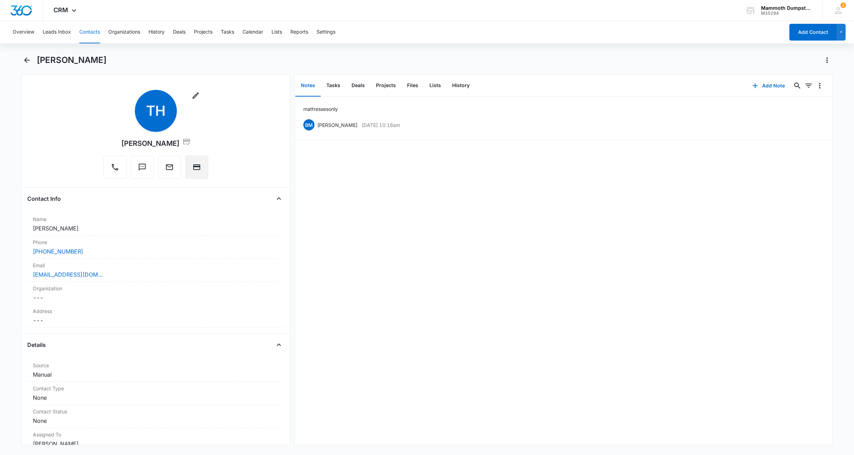
click at [201, 169] on button "Charge" at bounding box center [196, 167] width 23 height 23
click at [187, 54] on div "Overview Leads Inbox Contacts Organizations History Deals Projects Tasks Calend…" at bounding box center [427, 237] width 854 height 432
